Goal: Check status

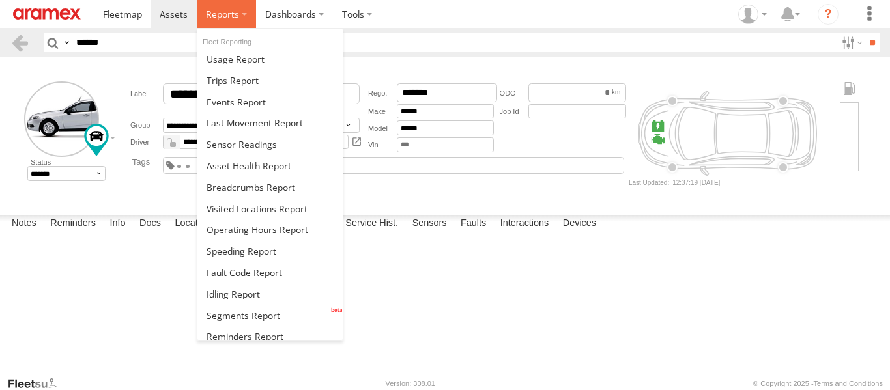
drag, startPoint x: 0, startPoint y: 0, endPoint x: 229, endPoint y: 8, distance: 229.4
click at [229, 8] on span at bounding box center [222, 14] width 33 height 12
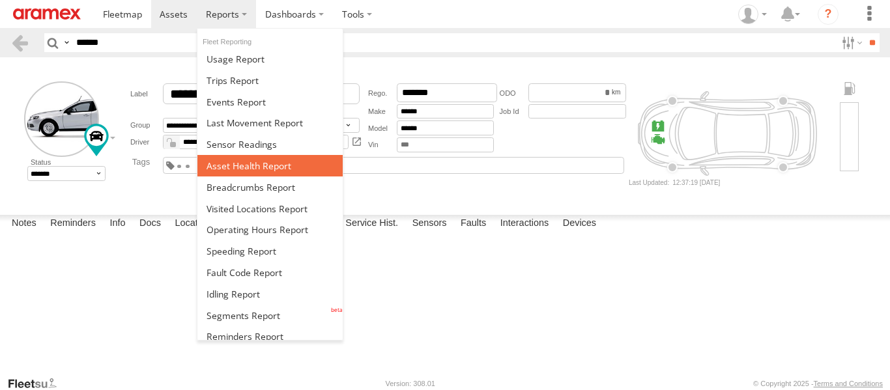
drag, startPoint x: 254, startPoint y: 165, endPoint x: 276, endPoint y: 171, distance: 22.3
click at [254, 165] on span at bounding box center [249, 166] width 85 height 12
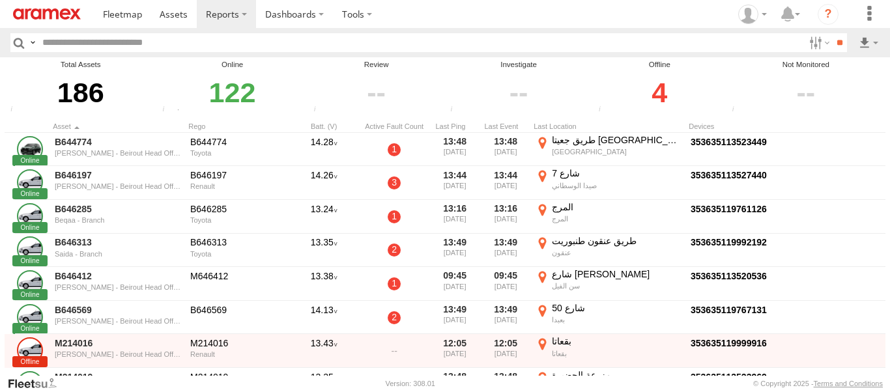
click at [665, 96] on div "4" at bounding box center [660, 92] width 130 height 45
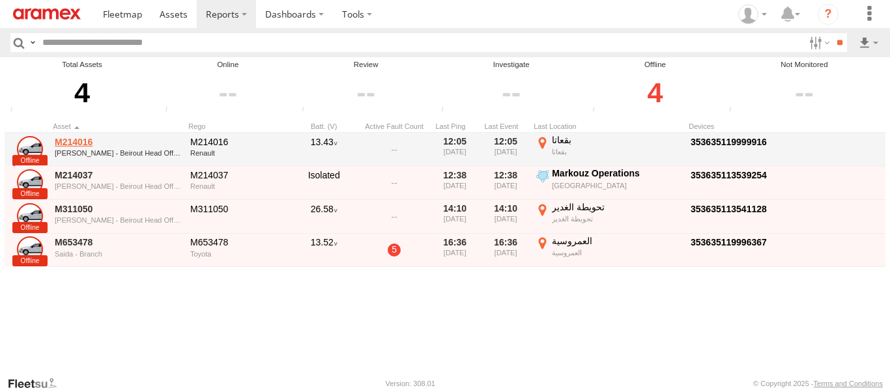
click at [68, 140] on link "M214016" at bounding box center [118, 142] width 126 height 12
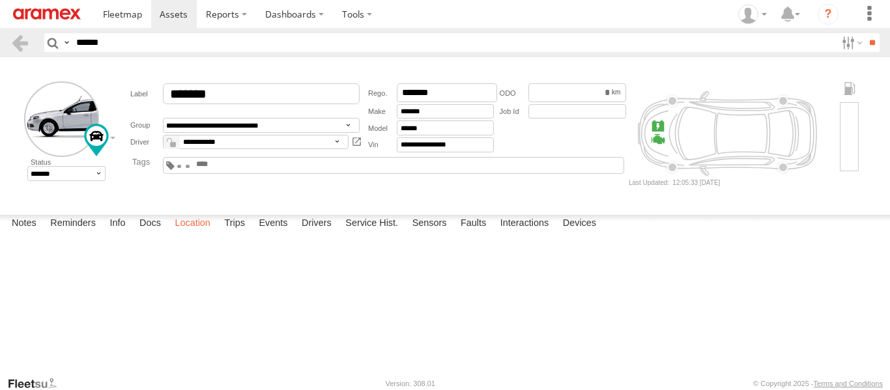
click at [205, 233] on label "Location" at bounding box center [192, 224] width 49 height 18
click at [582, 233] on label "Devices" at bounding box center [579, 224] width 46 height 18
click at [13, 31] on header "Search Query Asset ID Asset Label Registration Manufacturer Model VIN Job ID **…" at bounding box center [445, 42] width 890 height 29
click at [20, 35] on link at bounding box center [19, 42] width 19 height 19
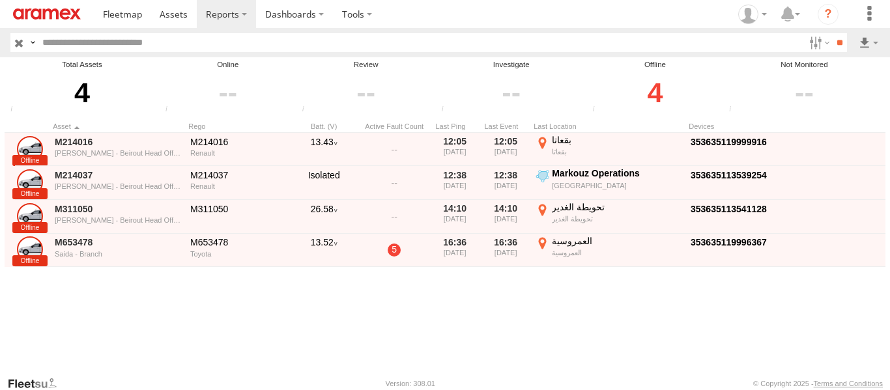
click at [719, 301] on div "M214016 Mar Roukoz - Beirout Head Office M214016 Renault 13.43 12:05 21/09/2025…" at bounding box center [461, 254] width 912 height 243
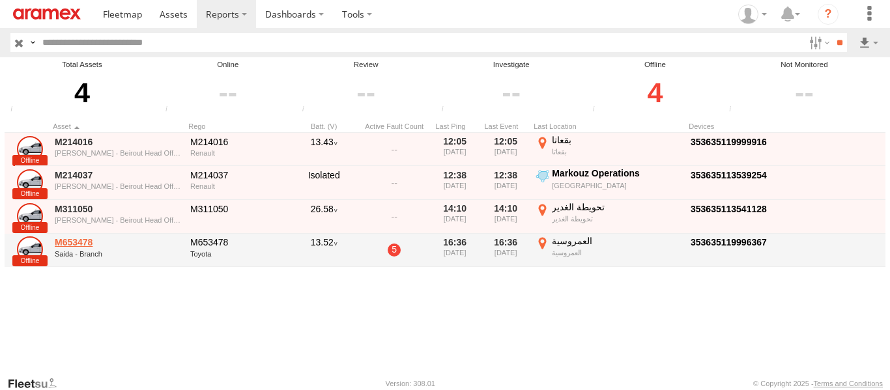
click at [76, 245] on link "M653478" at bounding box center [118, 242] width 126 height 12
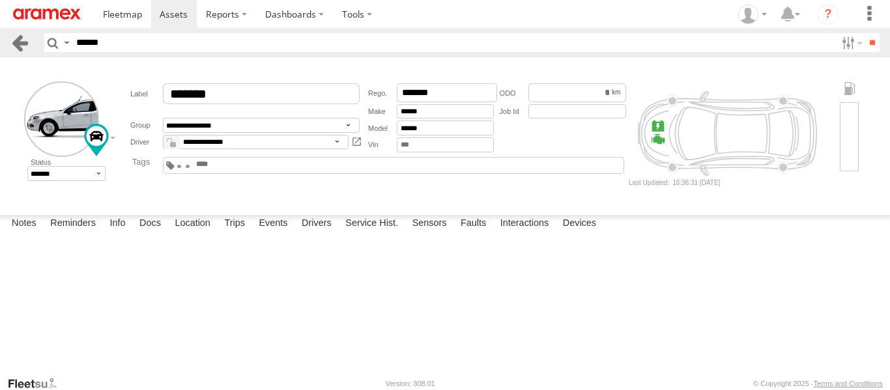
click at [18, 41] on link at bounding box center [19, 42] width 19 height 19
